Goal: Information Seeking & Learning: Check status

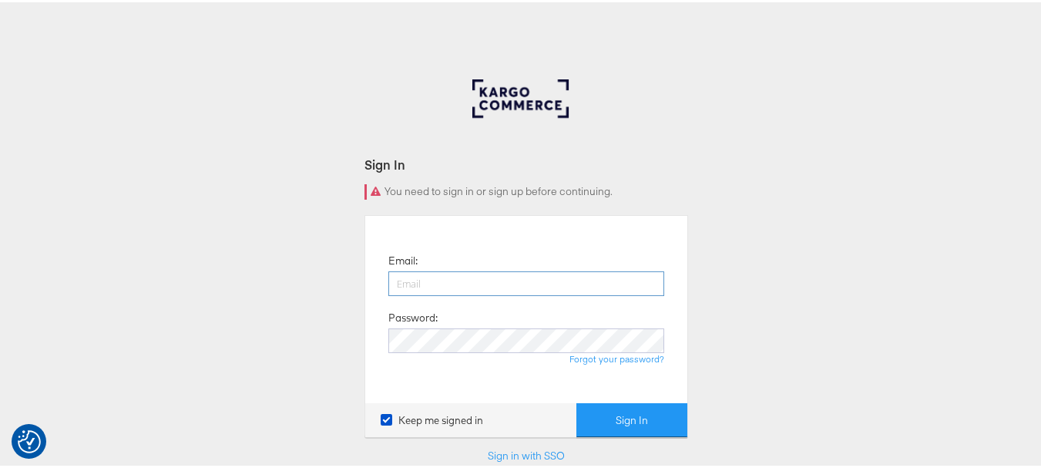
click at [415, 277] on input "email" at bounding box center [526, 281] width 276 height 25
type input "[EMAIL_ADDRESS][DOMAIN_NAME]"
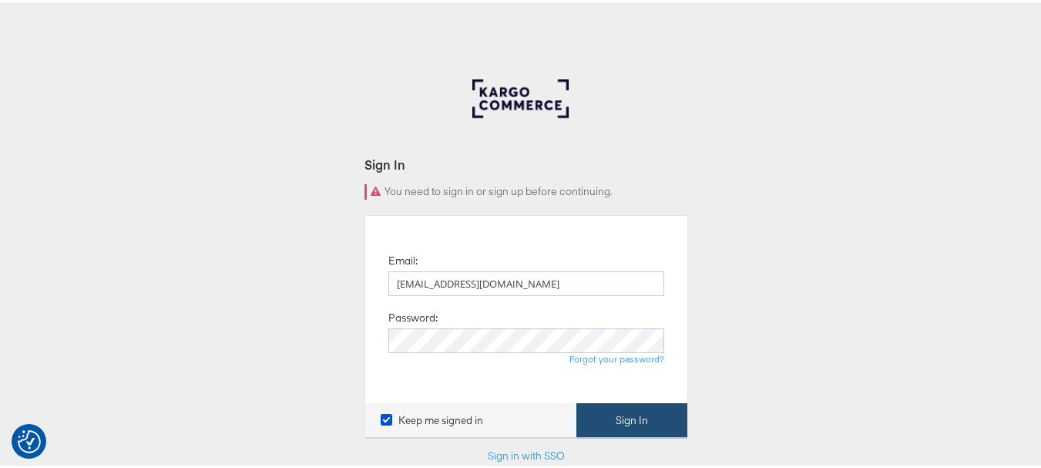
click at [623, 422] on button "Sign In" at bounding box center [631, 418] width 111 height 35
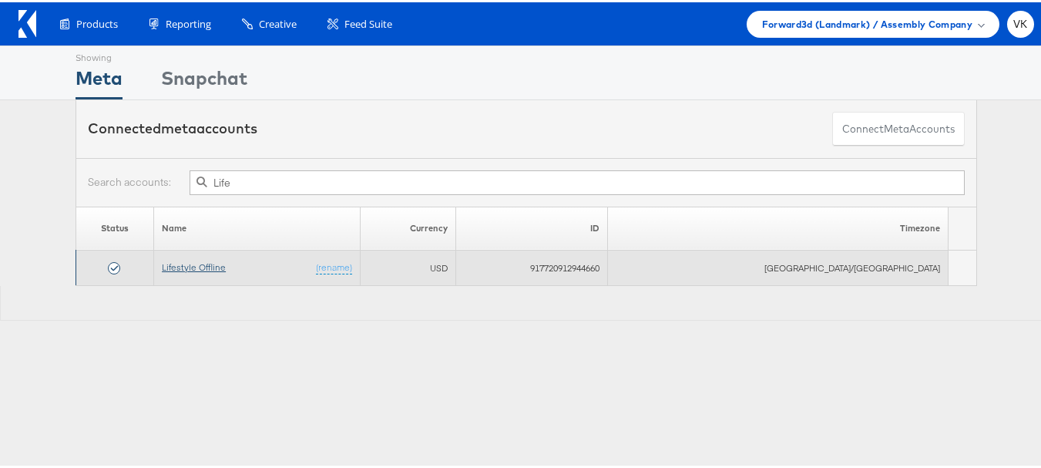
type input "Life"
click at [226, 267] on link "Lifestyle Offline" at bounding box center [194, 265] width 64 height 12
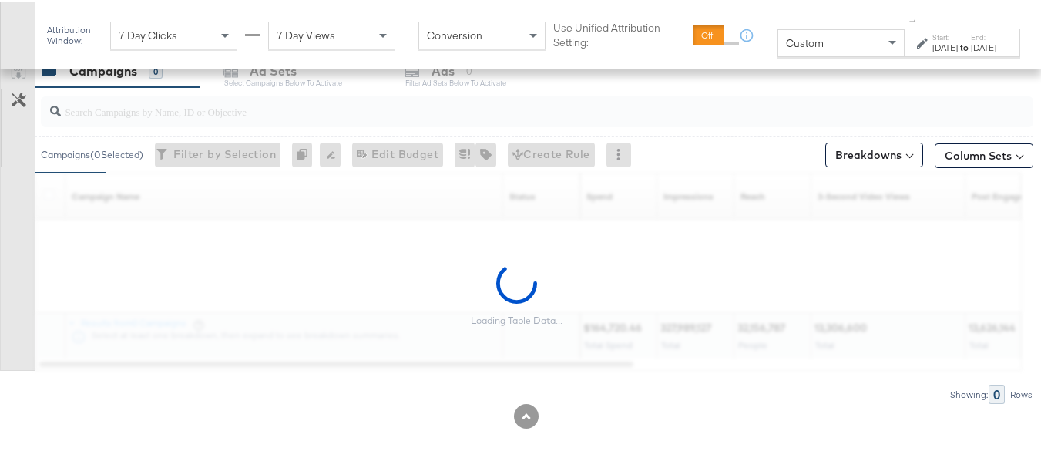
scroll to position [278, 0]
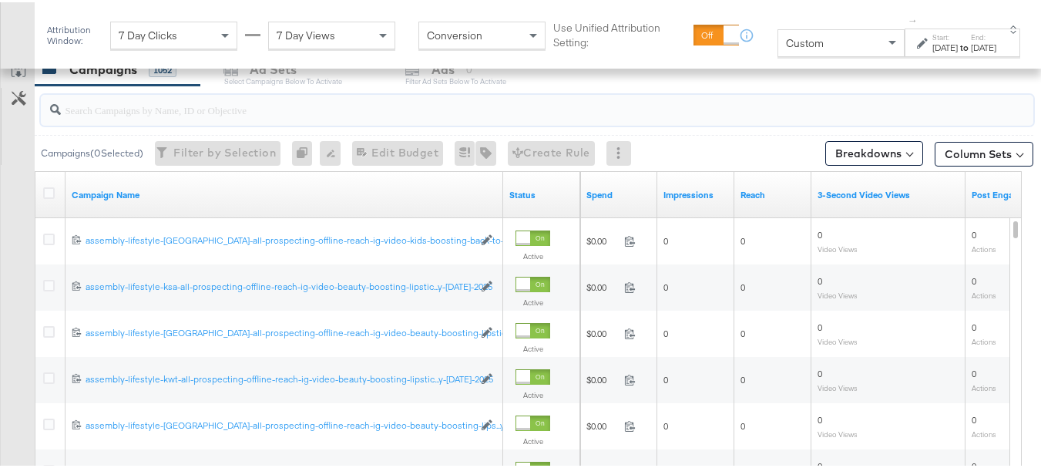
click at [114, 105] on input "search" at bounding box center [503, 101] width 885 height 30
paste input "lipstick"
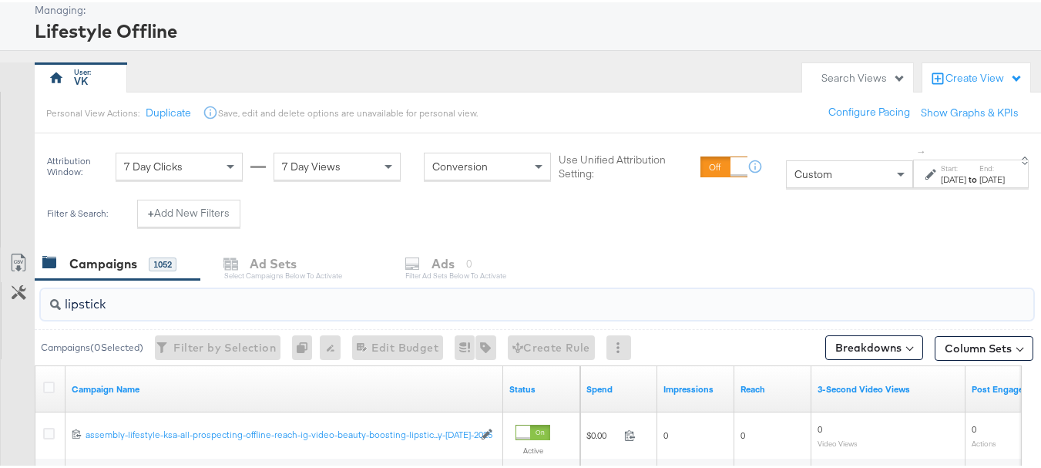
scroll to position [0, 0]
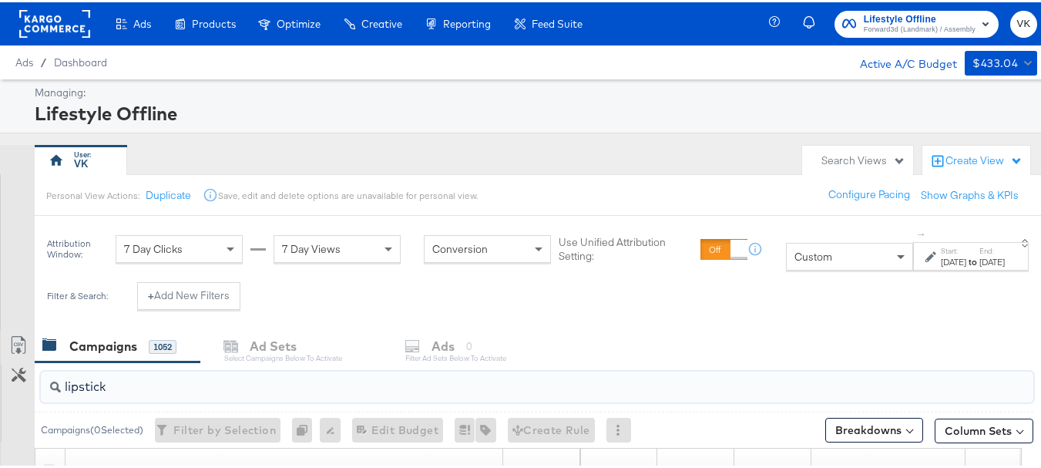
type input "lipstick"
click at [897, 254] on span at bounding box center [901, 255] width 8 height 5
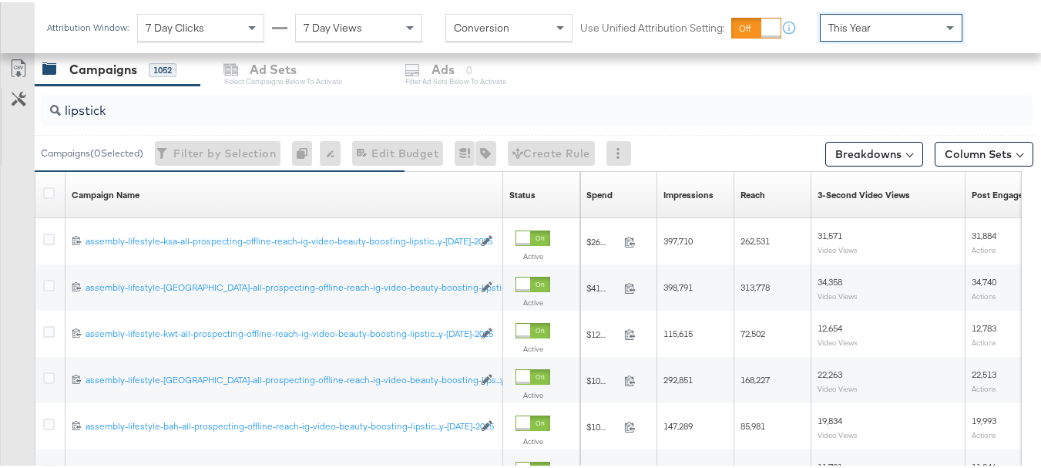
scroll to position [446, 0]
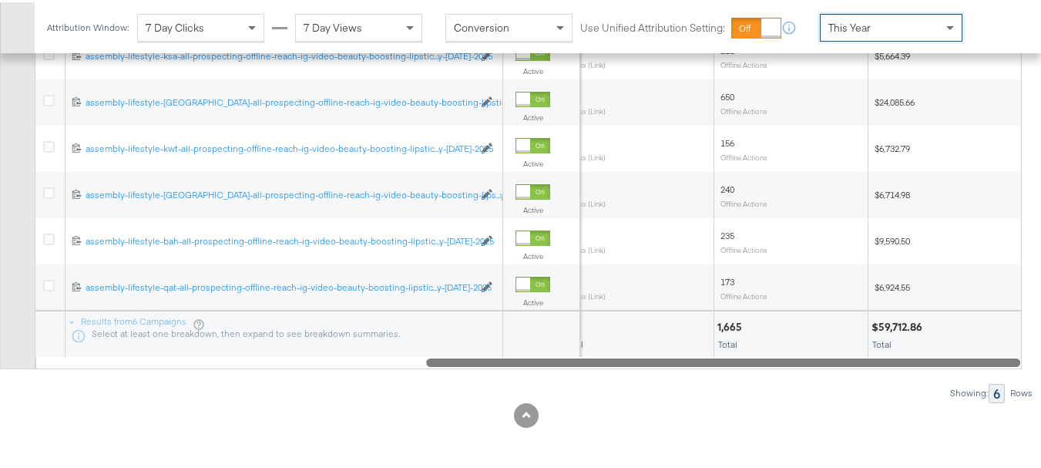
drag, startPoint x: 573, startPoint y: 361, endPoint x: 1010, endPoint y: 364, distance: 436.9
click at [1010, 364] on div at bounding box center [723, 359] width 594 height 13
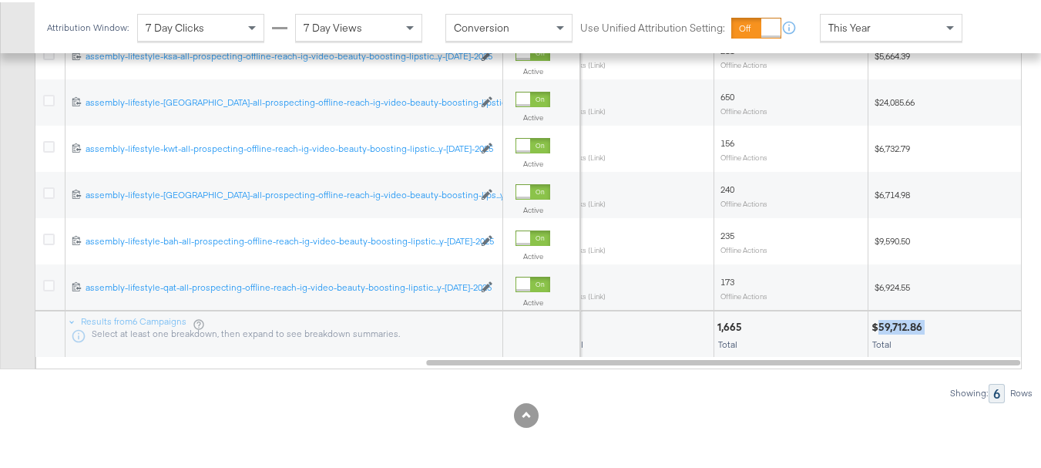
drag, startPoint x: 926, startPoint y: 322, endPoint x: 878, endPoint y: 323, distance: 48.5
click at [878, 323] on div "$59,712.86" at bounding box center [898, 324] width 55 height 15
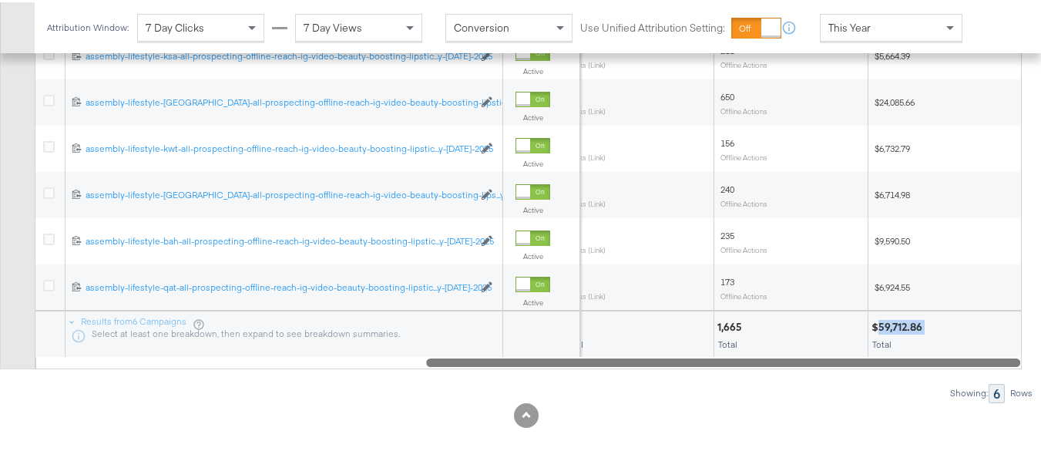
copy div "59,712.86"
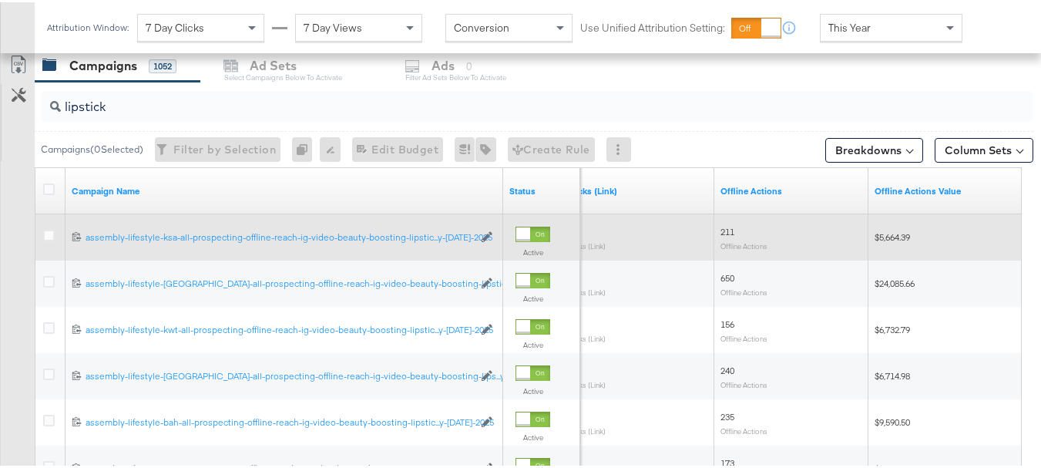
scroll to position [292, 0]
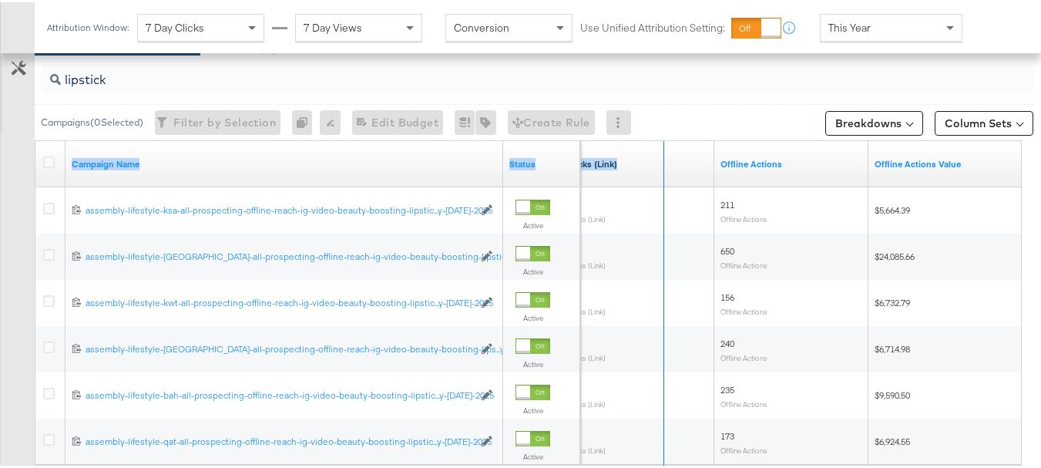
drag, startPoint x: 499, startPoint y: 147, endPoint x: 660, endPoint y: 156, distance: 161.3
click at [35, 139] on div "Campaign Name Status Clicks (Link) Offline Actions Offline Actions Value" at bounding box center [35, 139] width 0 height 0
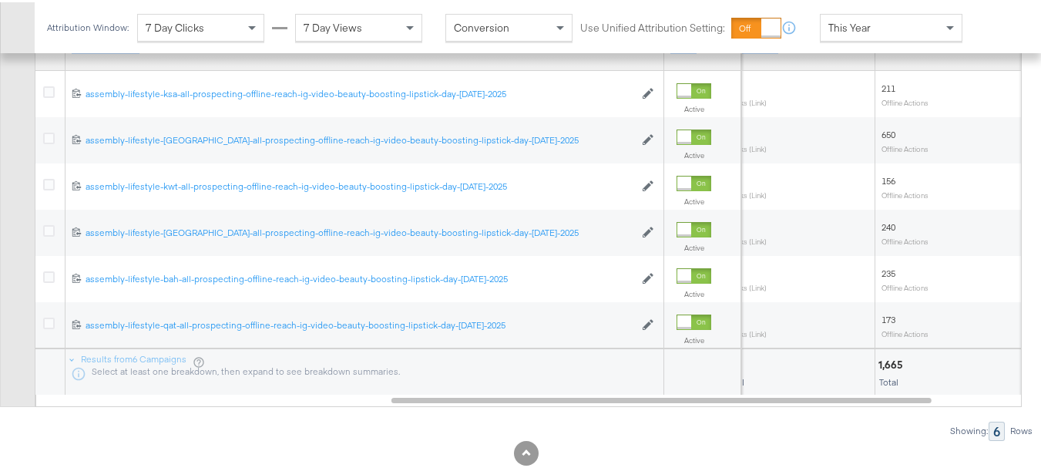
scroll to position [446, 0]
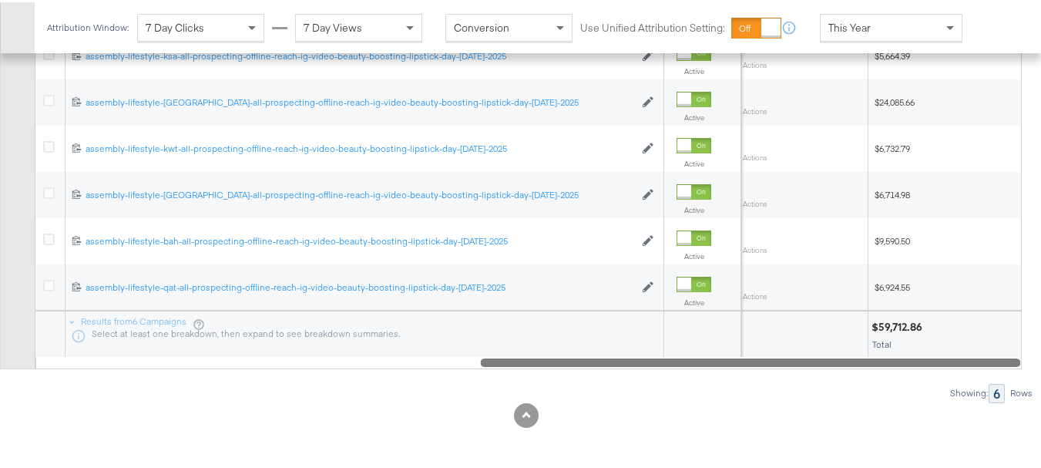
drag, startPoint x: 777, startPoint y: 364, endPoint x: 1019, endPoint y: 354, distance: 242.1
click at [1019, 354] on div "Campaign Name Status Offline Actions Offline Actions Value 120231114469500004 a…" at bounding box center [528, 175] width 987 height 383
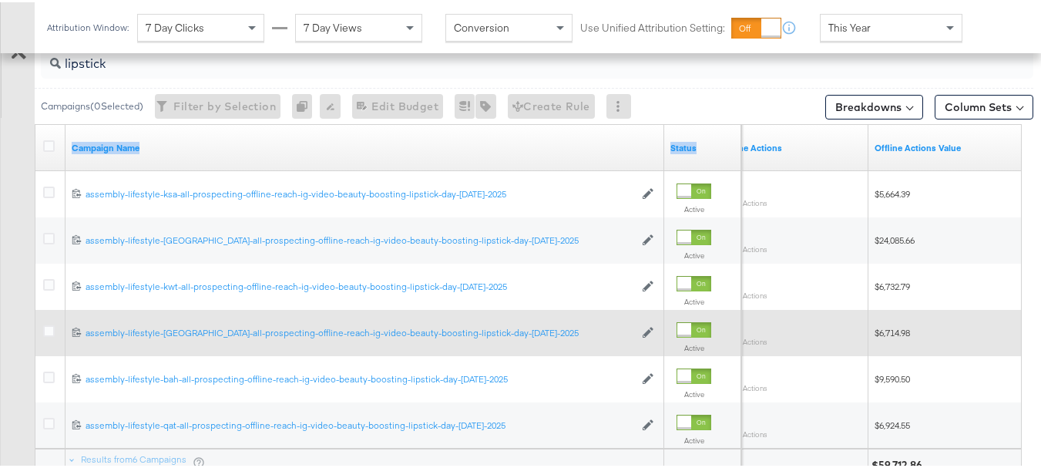
scroll to position [385, 0]
